Goal: Task Accomplishment & Management: Complete application form

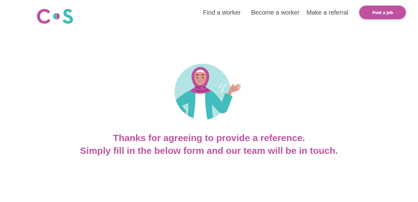
scroll to position [125, 0]
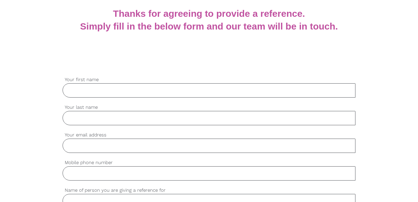
click at [132, 87] on input "Your first name" at bounding box center [209, 90] width 293 height 14
click at [135, 88] on input "Your first name" at bounding box center [209, 90] width 293 height 14
type input "Aashima"
click at [142, 121] on input "Your last name" at bounding box center [209, 118] width 293 height 14
type input "Roy"
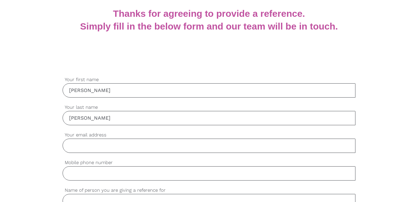
click at [184, 146] on input "Your email address" at bounding box center [209, 146] width 293 height 14
type input "aashimaroy@yahoo.in"
click at [105, 171] on input "Mobile phone number" at bounding box center [209, 174] width 293 height 14
type input "0414273723"
type input "ANKIT KUMAR"
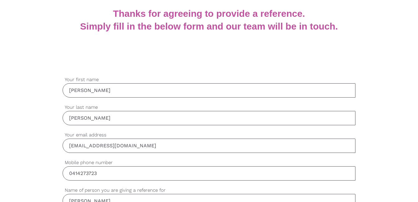
click at [23, 31] on div "Thanks for agreeing to provide a reference. Simply fill in the below form and o…" at bounding box center [209, 20] width 418 height 26
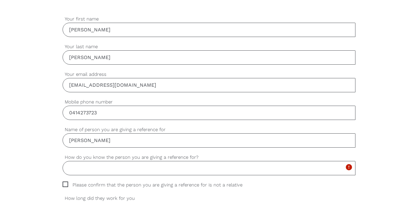
scroll to position [218, 0]
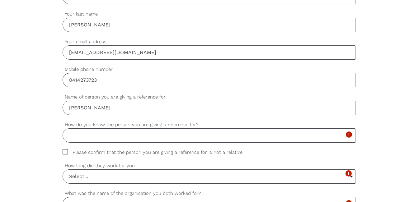
drag, startPoint x: 56, startPoint y: 99, endPoint x: 46, endPoint y: 96, distance: 10.6
type input "Nirmaljit Kaur"
type input "I was a line manager for her"
type input "Boltan Clarke Sutton Park Melton"
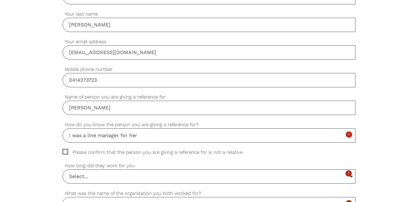
type input "• Support residents with personal hygiene, grooming, manicuring, and oral hygie…"
type input "• Communication skills • Adaptability • Empathy • Integrity • Attention to deta…"
type input "nothing"
type input "Yes, she was able to perform all duties"
type input "Yes, she was reliable, and she didn't cancelled any shift prior to schedule"
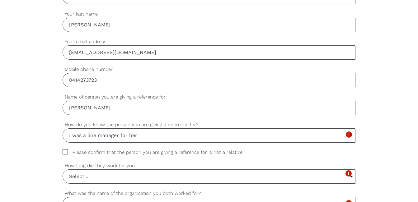
type input "Yes, always take initiative and ready to go above and beyond work"
type input "Yes , she was a good worker"
type input "excellent spoken and written English"
type input "no"
click at [141, 136] on input "I was a line manager for her" at bounding box center [209, 136] width 293 height 14
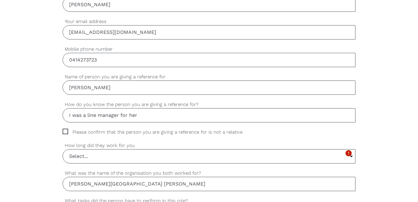
scroll to position [249, 0]
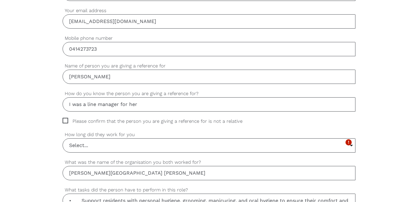
click at [65, 119] on span "Please confirm that the person you are giving a reference for is not a relative" at bounding box center [159, 121] width 192 height 7
click at [65, 119] on input "Please confirm that the person you are giving a reference for is not a relative" at bounding box center [65, 120] width 4 height 4
checkbox input "true"
click at [96, 147] on input "Select..." at bounding box center [209, 146] width 292 height 14
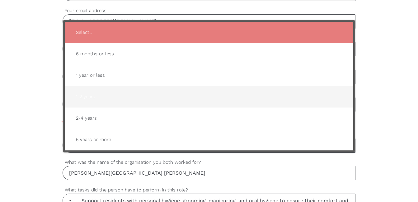
click at [100, 99] on span "1-2 years" at bounding box center [209, 96] width 276 height 15
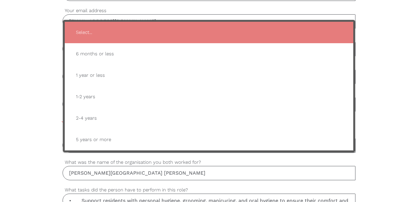
type input "1-2 years"
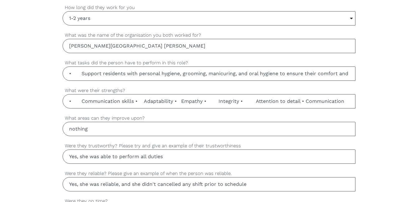
scroll to position [405, 0]
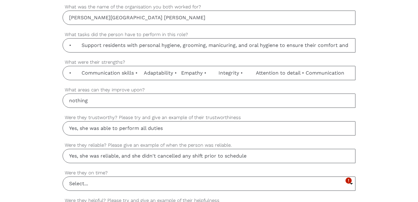
click at [190, 125] on input "Yes, she was able to perform all duties" at bounding box center [209, 128] width 293 height 14
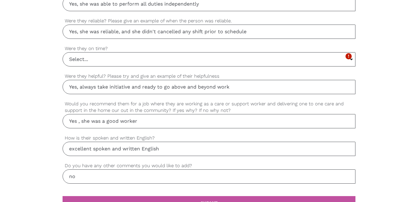
type input "Yes, she was able to perform all duties independently"
click at [88, 64] on input "Select..." at bounding box center [209, 60] width 292 height 14
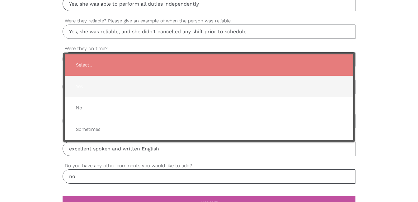
click at [85, 87] on span "Yes" at bounding box center [209, 86] width 276 height 15
type input "Yes"
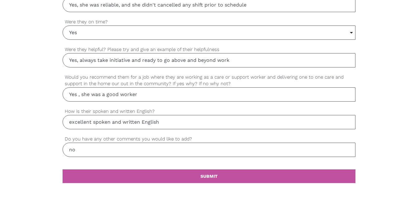
scroll to position [591, 0]
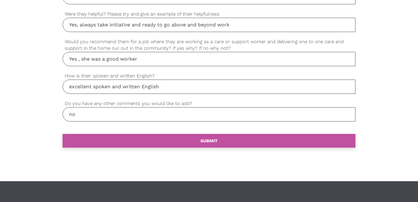
click at [199, 144] on link "settings SUBMIT" at bounding box center [209, 141] width 293 height 14
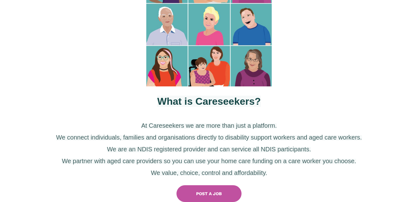
scroll to position [249, 0]
